Goal: Information Seeking & Learning: Learn about a topic

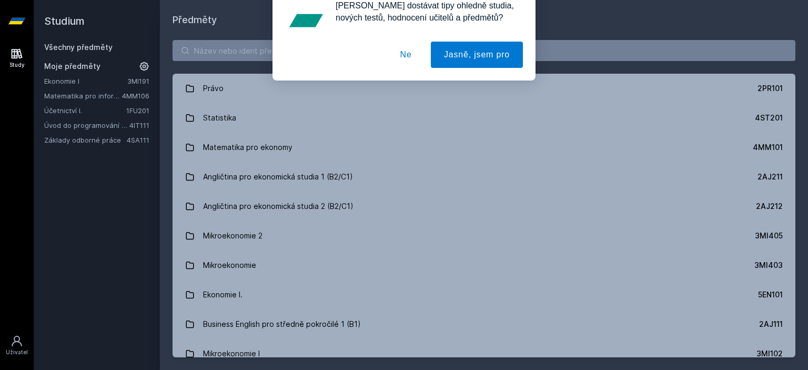
click at [413, 65] on button "Ne" at bounding box center [406, 68] width 38 height 26
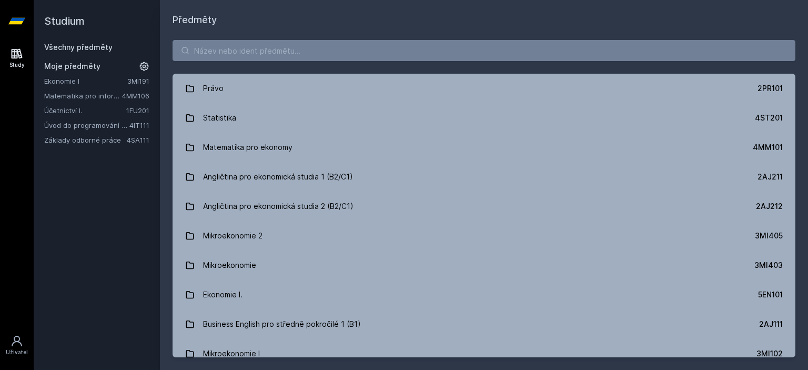
click at [91, 95] on link "Matematika pro informatiky" at bounding box center [83, 95] width 78 height 11
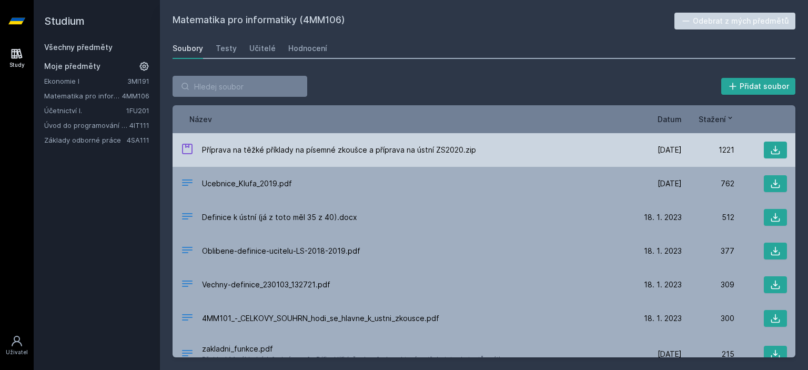
click at [367, 153] on span "Příprava na těžké příklady na písemné zkoušce a příprava na ústní ZS2020.zip" at bounding box center [339, 150] width 274 height 11
click at [764, 148] on button at bounding box center [775, 149] width 23 height 17
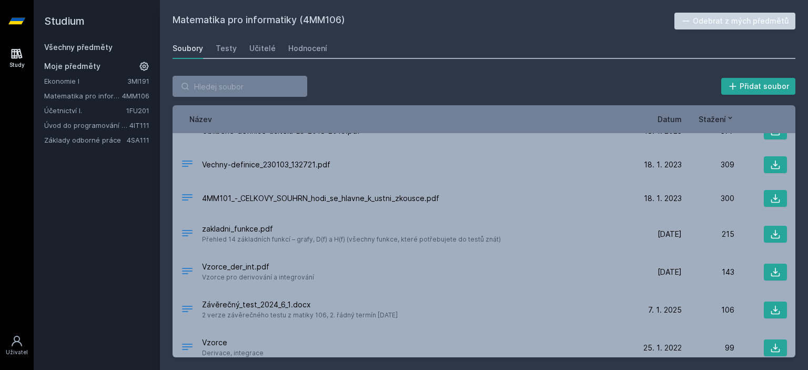
scroll to position [129, 0]
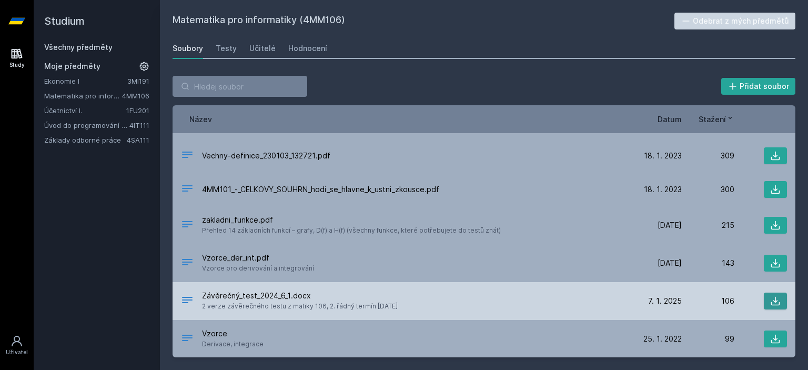
click at [776, 298] on button at bounding box center [775, 300] width 23 height 17
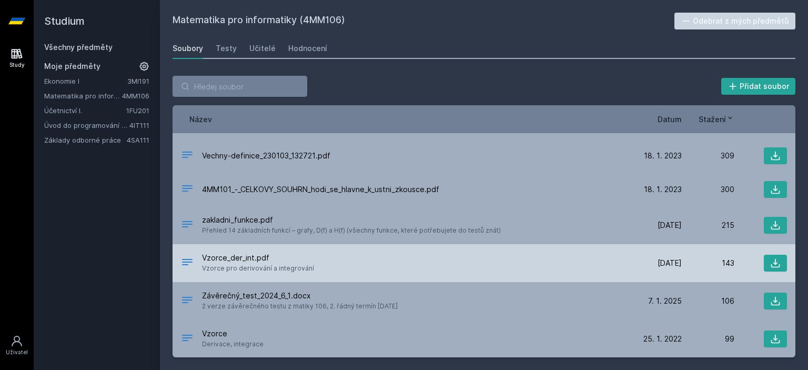
scroll to position [0, 0]
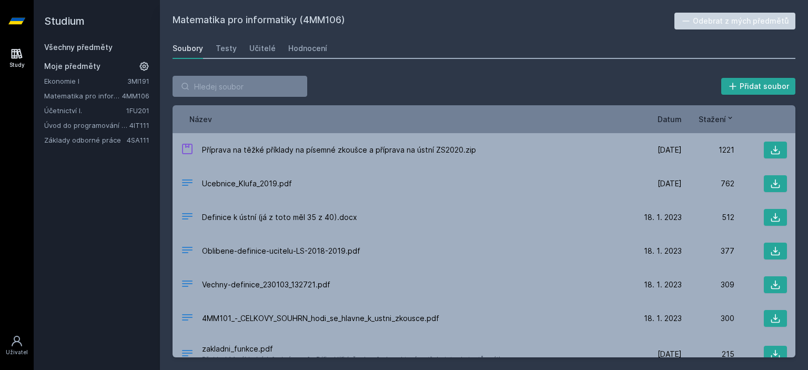
click at [88, 138] on link "Základy odborné práce" at bounding box center [85, 140] width 83 height 11
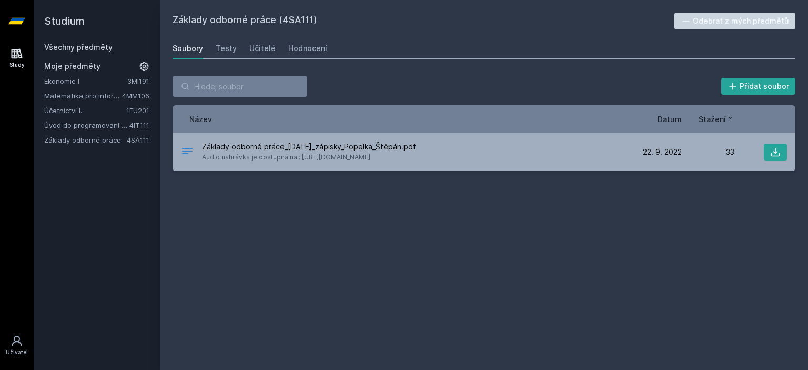
click at [111, 122] on link "Úvod do programování v jazyce Python" at bounding box center [86, 125] width 85 height 11
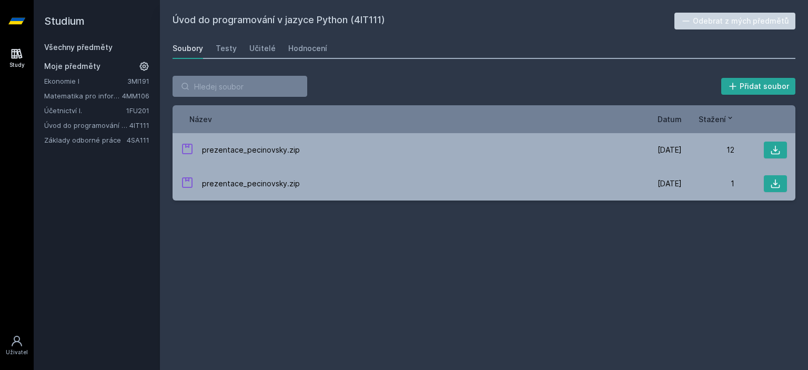
click at [115, 137] on link "Základy odborné práce" at bounding box center [85, 140] width 83 height 11
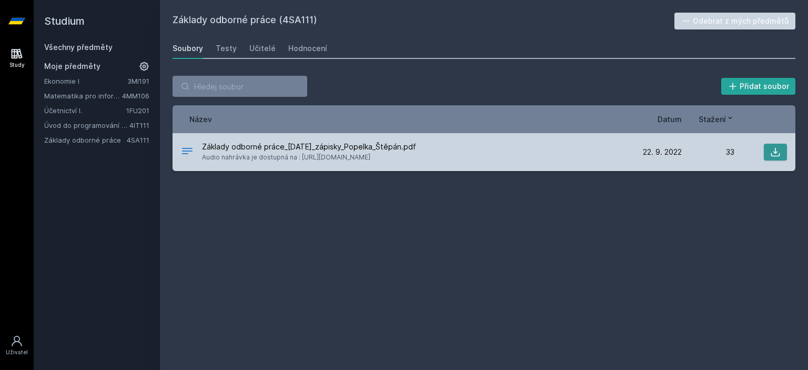
click at [776, 150] on icon at bounding box center [775, 152] width 11 height 11
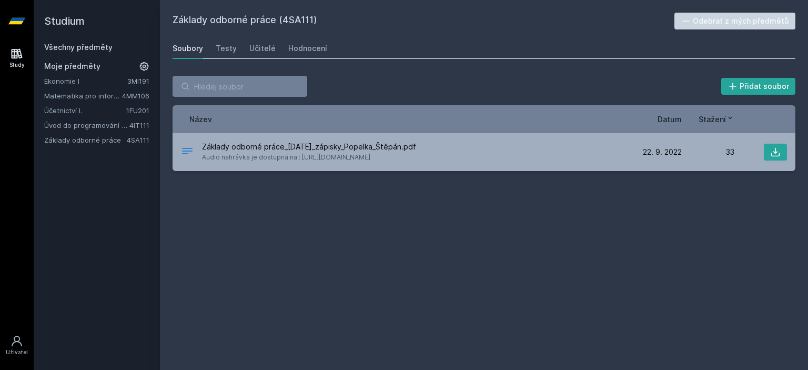
click at [101, 84] on link "Ekonomie I" at bounding box center [85, 81] width 83 height 11
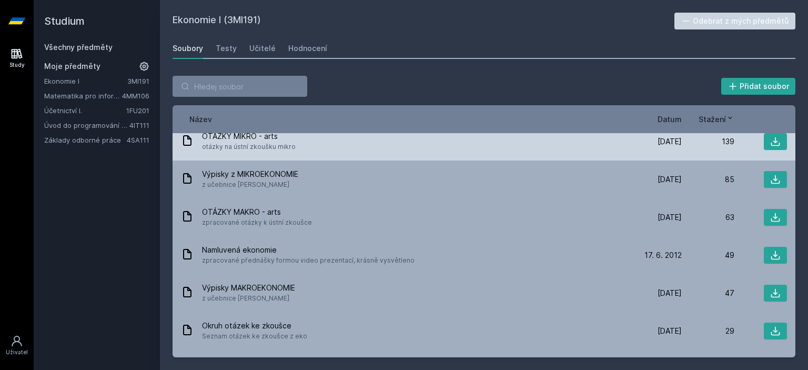
scroll to position [107, 0]
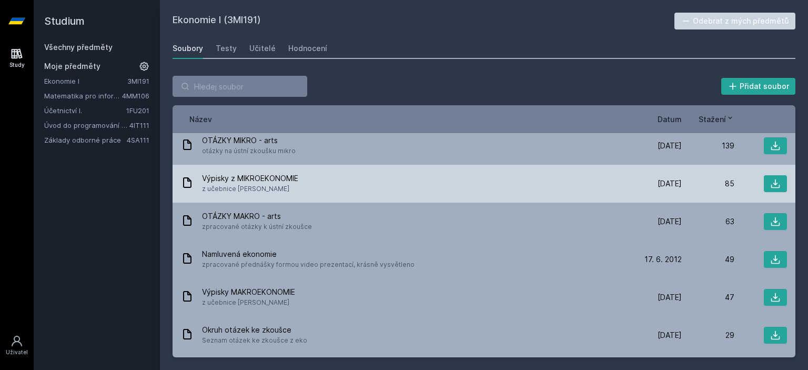
click at [276, 192] on span "z učebnice [PERSON_NAME]" at bounding box center [250, 189] width 96 height 11
click at [770, 181] on icon at bounding box center [775, 183] width 11 height 11
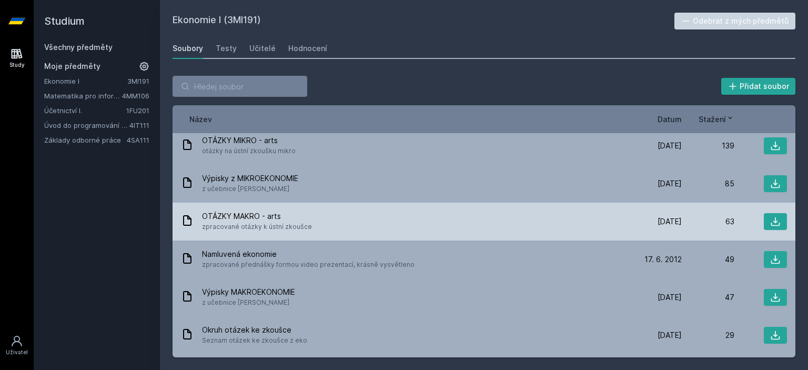
scroll to position [0, 0]
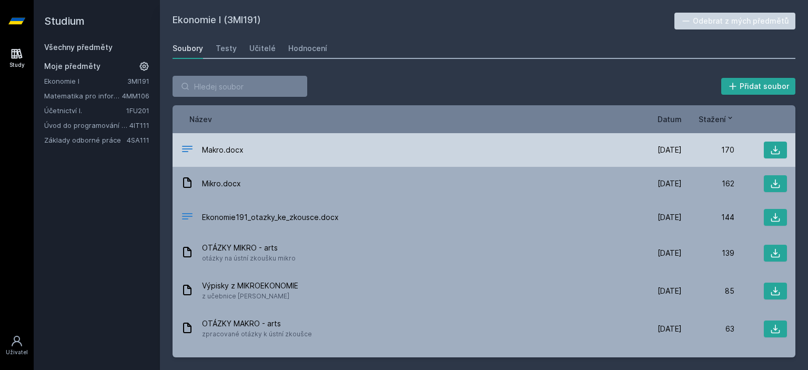
click at [290, 152] on div "Makro.docx" at bounding box center [405, 150] width 448 height 15
click at [775, 145] on button at bounding box center [775, 149] width 23 height 17
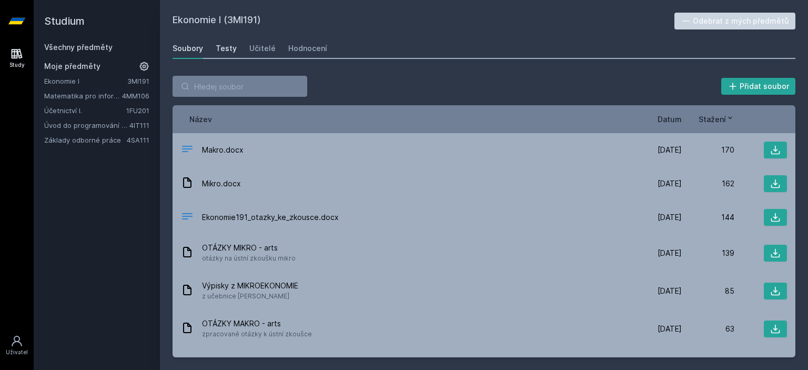
click at [220, 43] on div "Testy" at bounding box center [226, 48] width 21 height 11
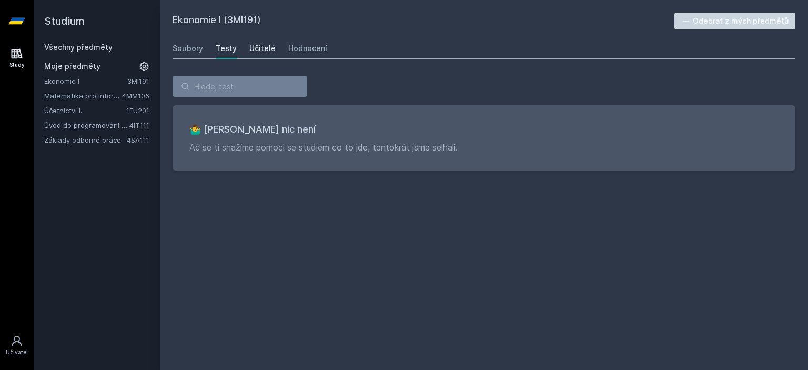
click at [254, 47] on div "Učitelé" at bounding box center [262, 48] width 26 height 11
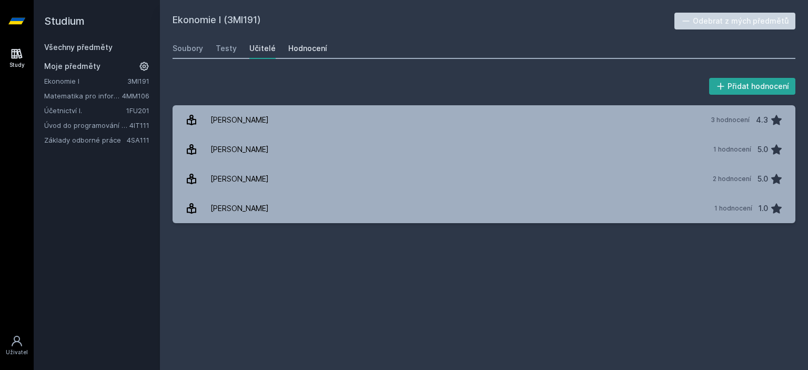
click at [313, 48] on div "Hodnocení" at bounding box center [307, 48] width 39 height 11
